Goal: Information Seeking & Learning: Learn about a topic

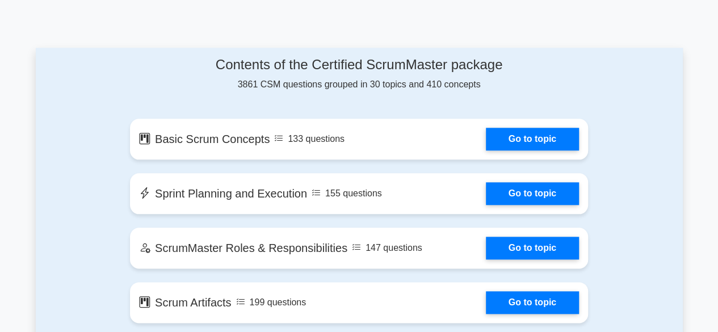
scroll to position [511, 0]
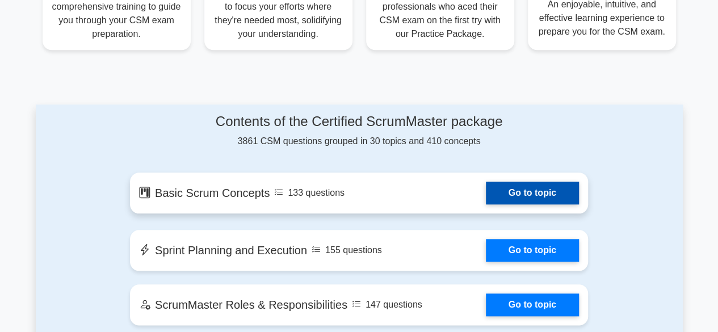
click at [486, 182] on link "Go to topic" at bounding box center [532, 193] width 93 height 23
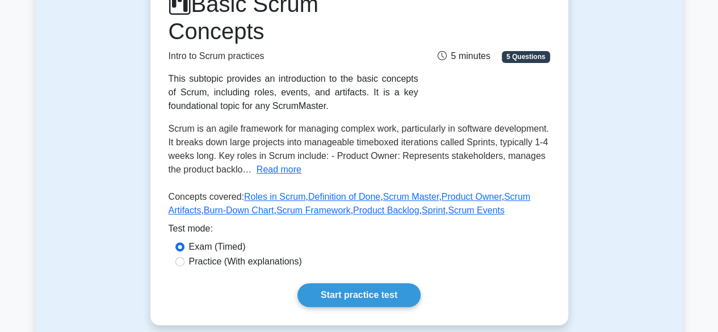
scroll to position [284, 0]
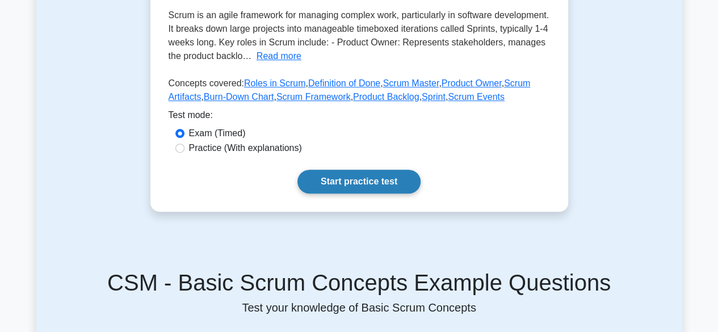
click at [297, 170] on link "Start practice test" at bounding box center [358, 182] width 123 height 24
